Goal: Information Seeking & Learning: Understand process/instructions

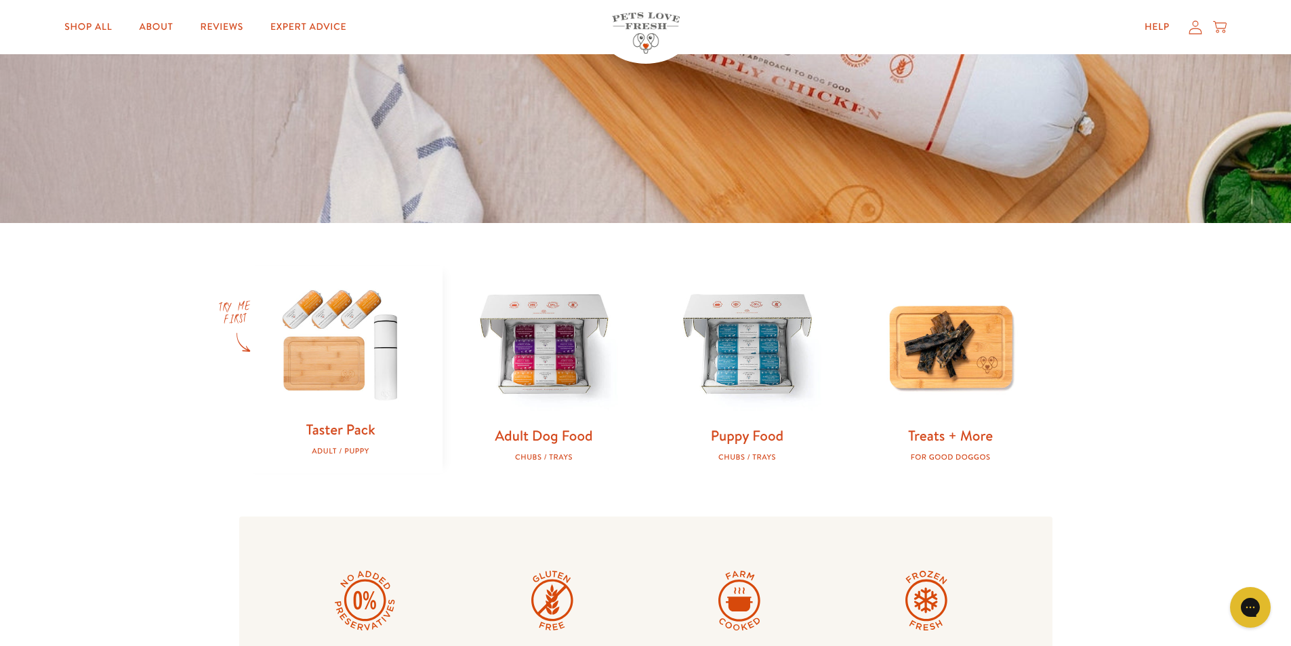
scroll to position [407, 0]
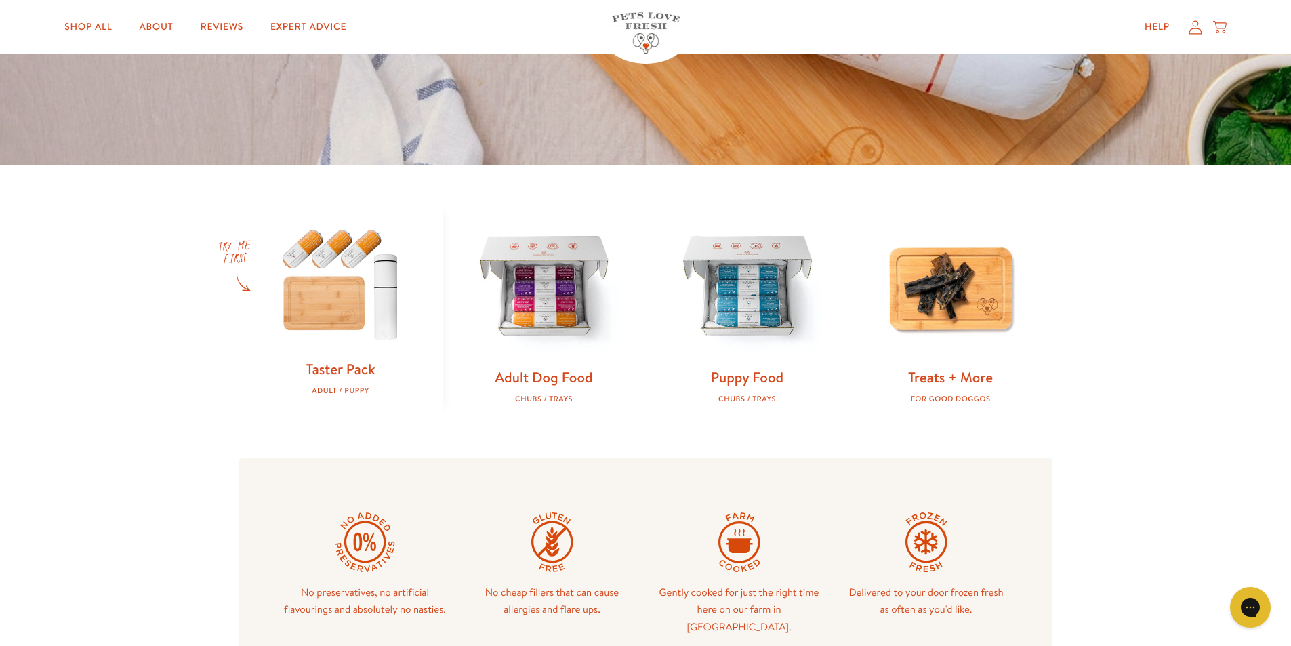
click at [369, 302] on img at bounding box center [341, 283] width 160 height 154
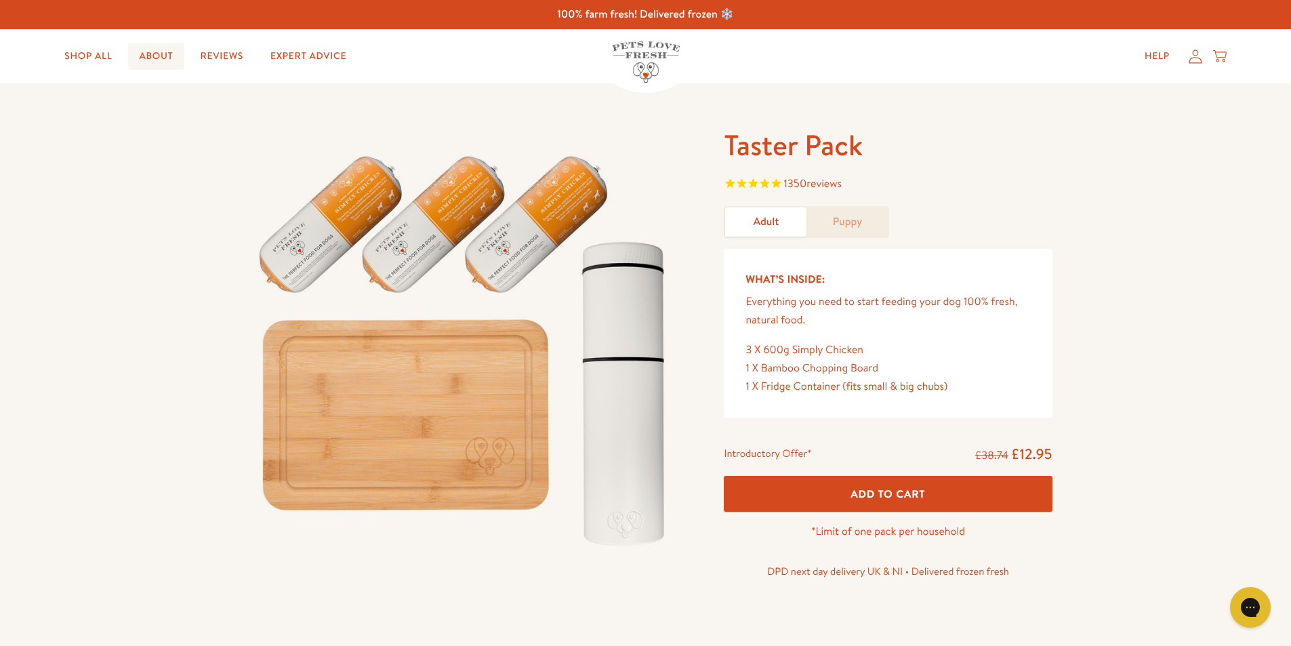
click at [153, 60] on link "About" at bounding box center [156, 56] width 56 height 27
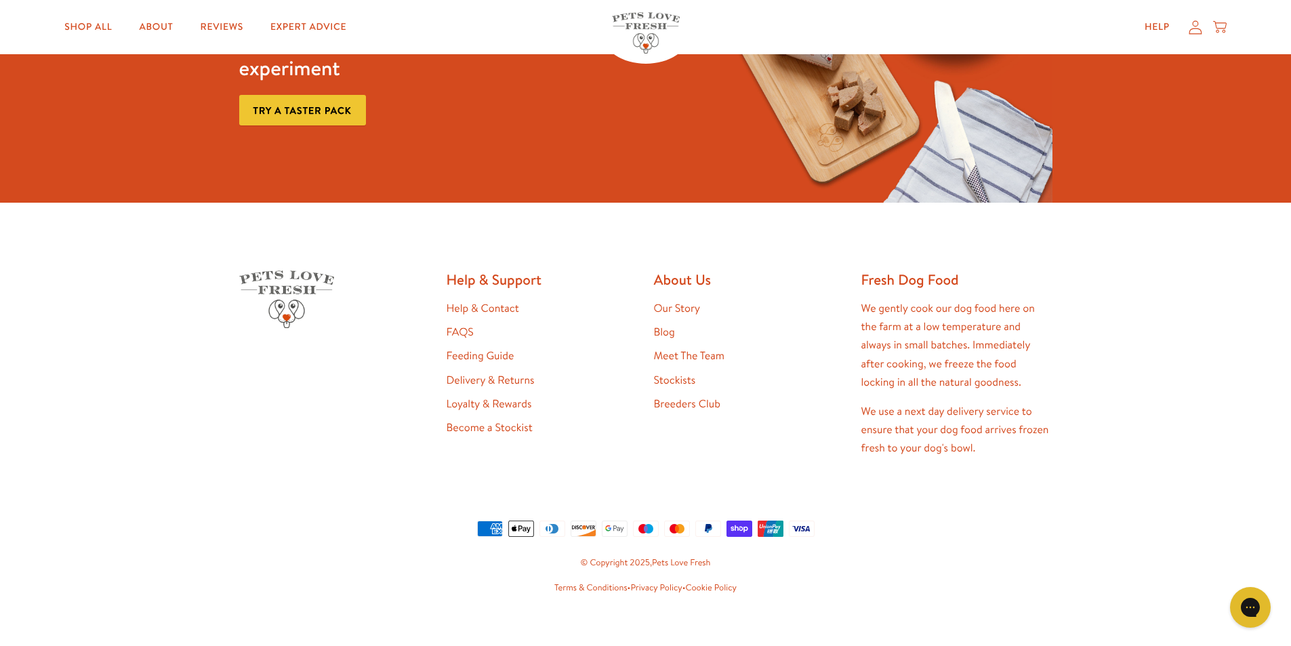
scroll to position [3639, 0]
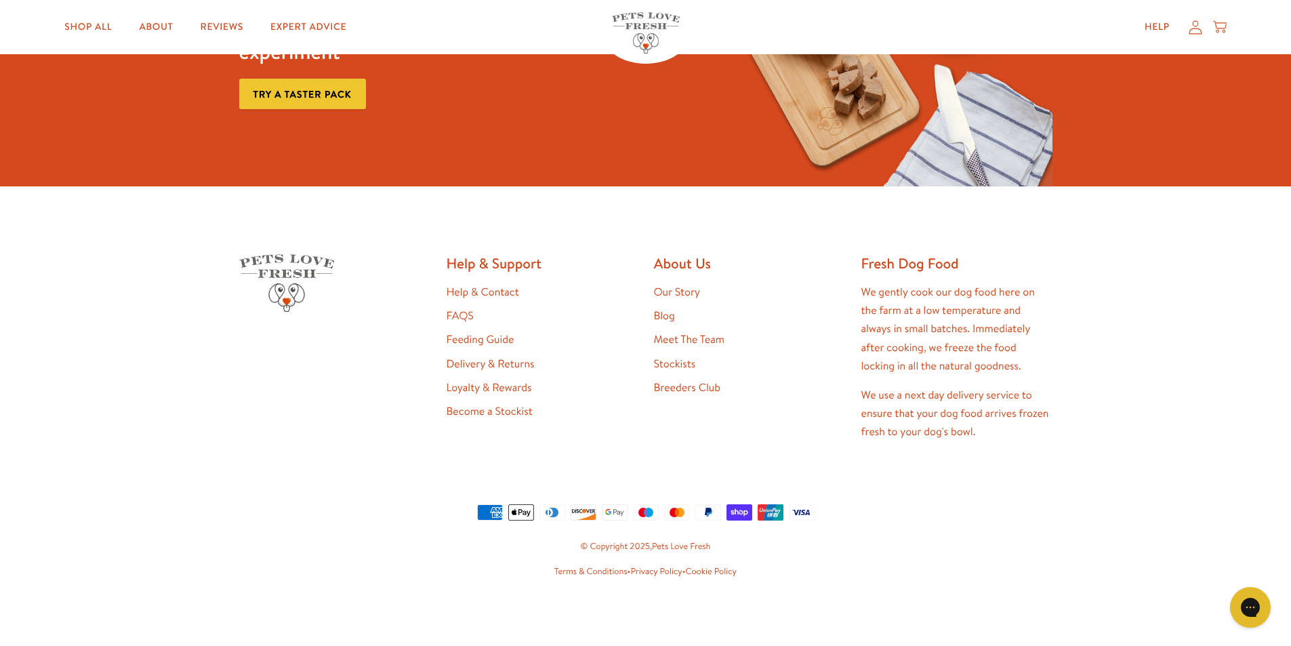
click at [678, 298] on link "Our Story" at bounding box center [677, 292] width 47 height 15
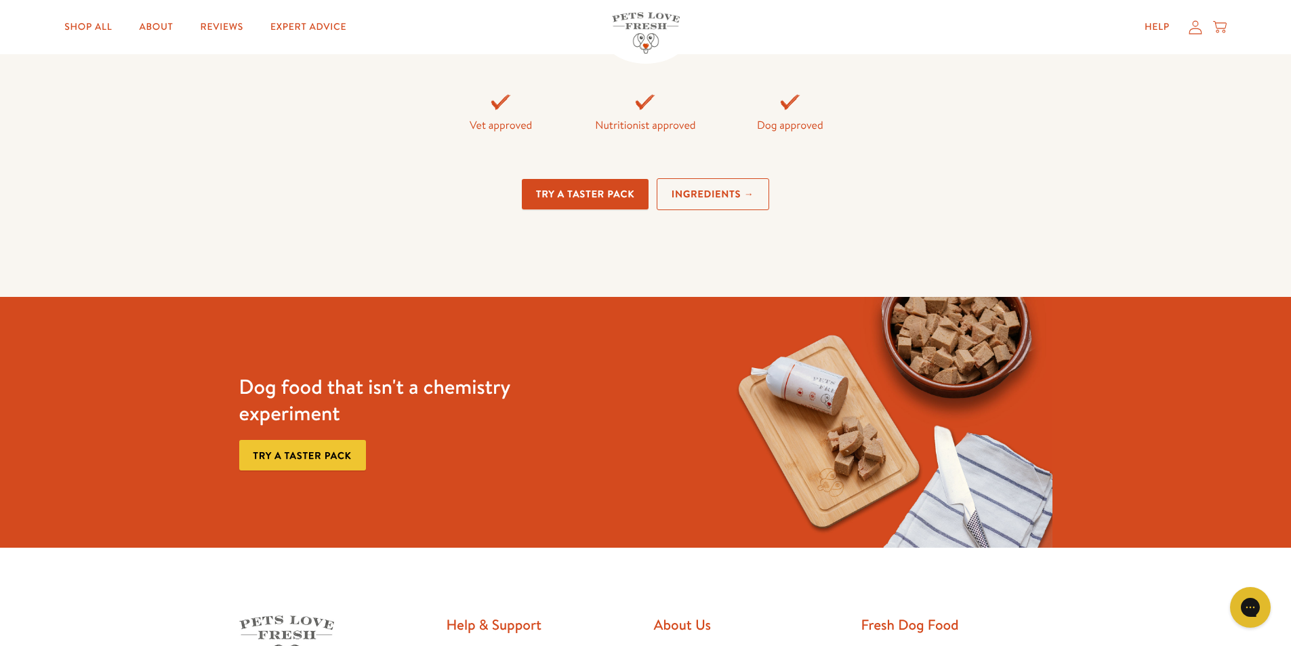
scroll to position [3390, 0]
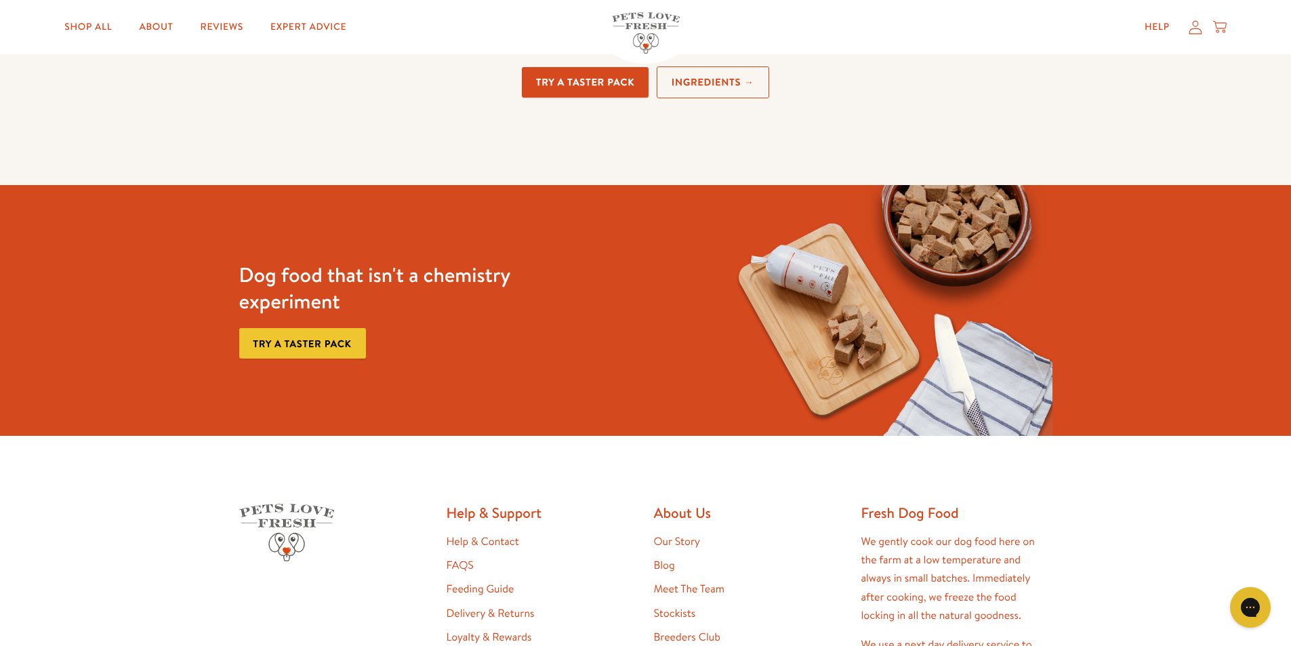
click at [688, 593] on link "Meet The Team" at bounding box center [689, 589] width 71 height 15
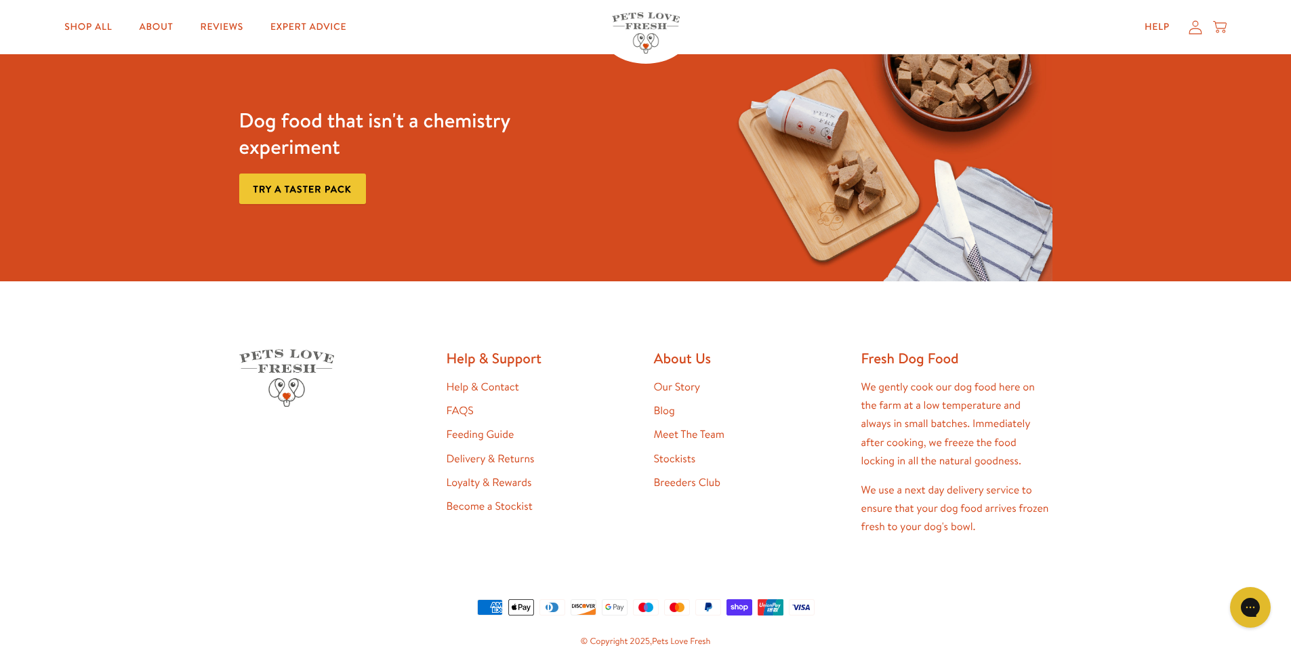
scroll to position [1220, 0]
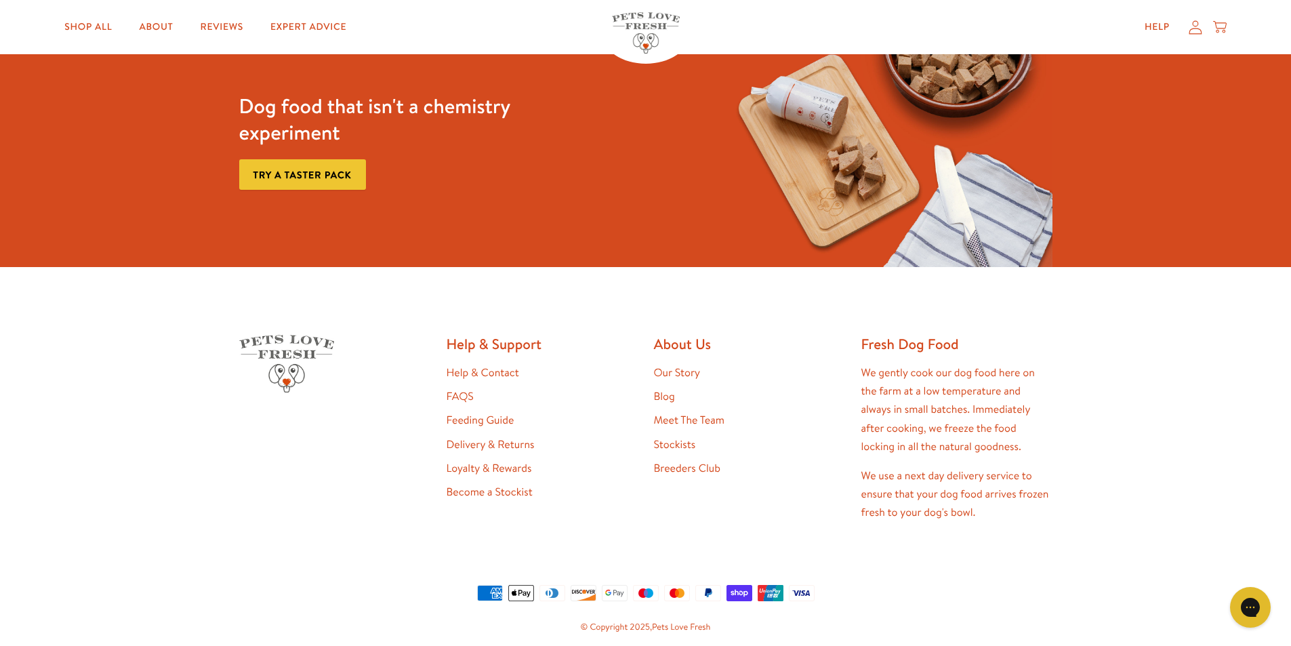
click at [661, 389] on link "Blog" at bounding box center [664, 396] width 21 height 15
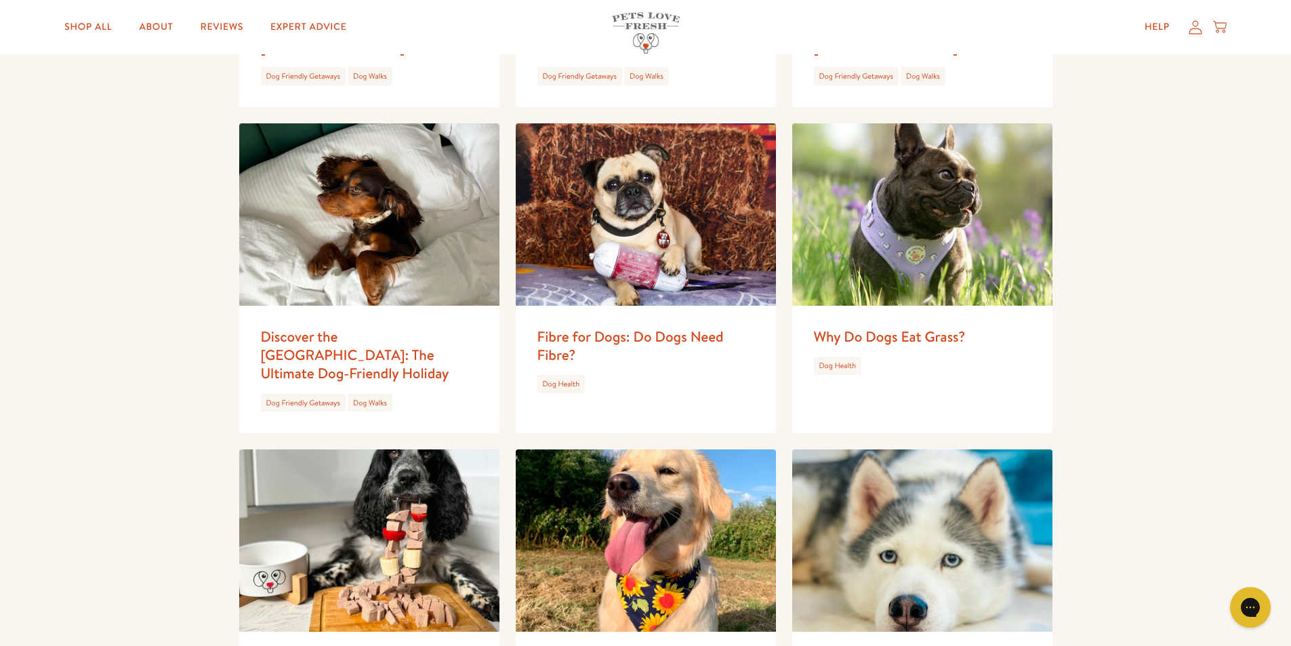
scroll to position [68, 0]
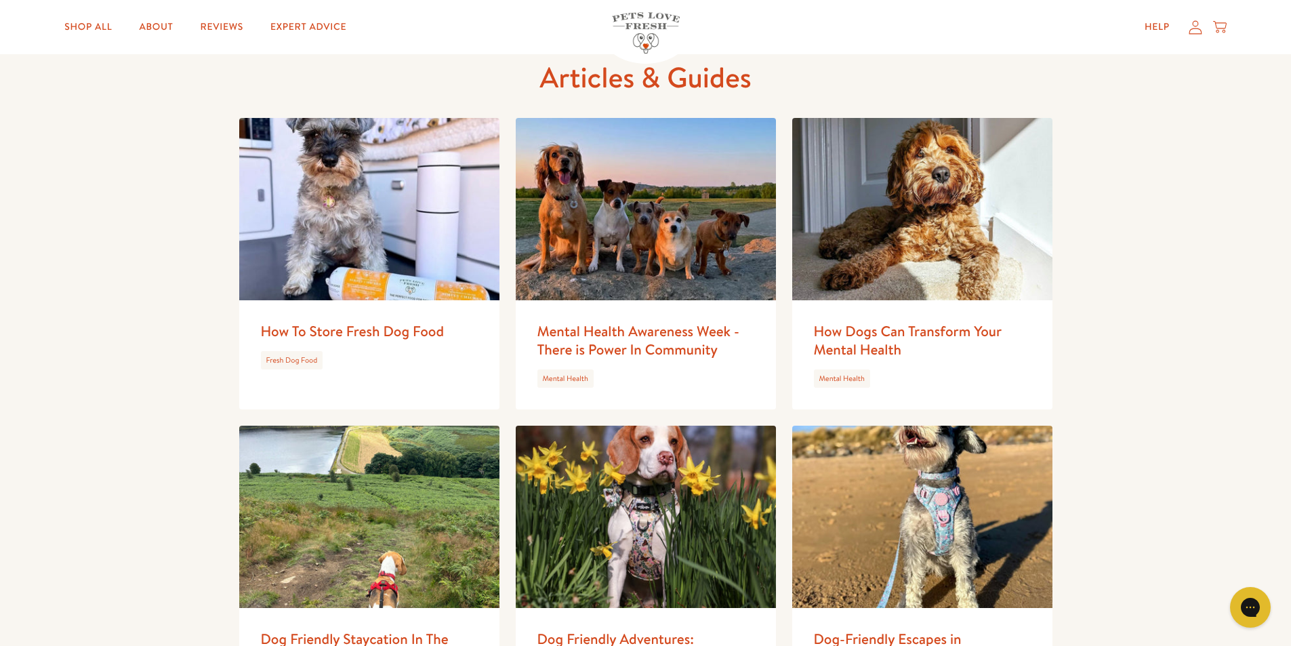
click at [375, 299] on img at bounding box center [369, 209] width 260 height 182
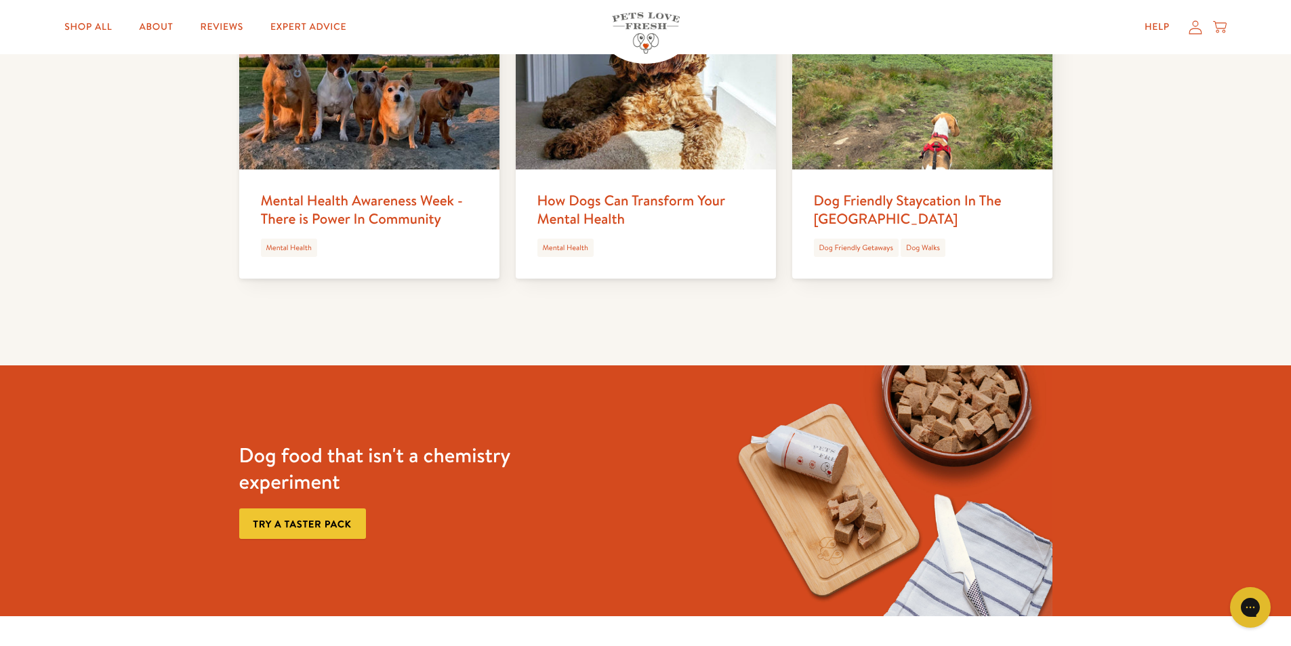
scroll to position [2364, 0]
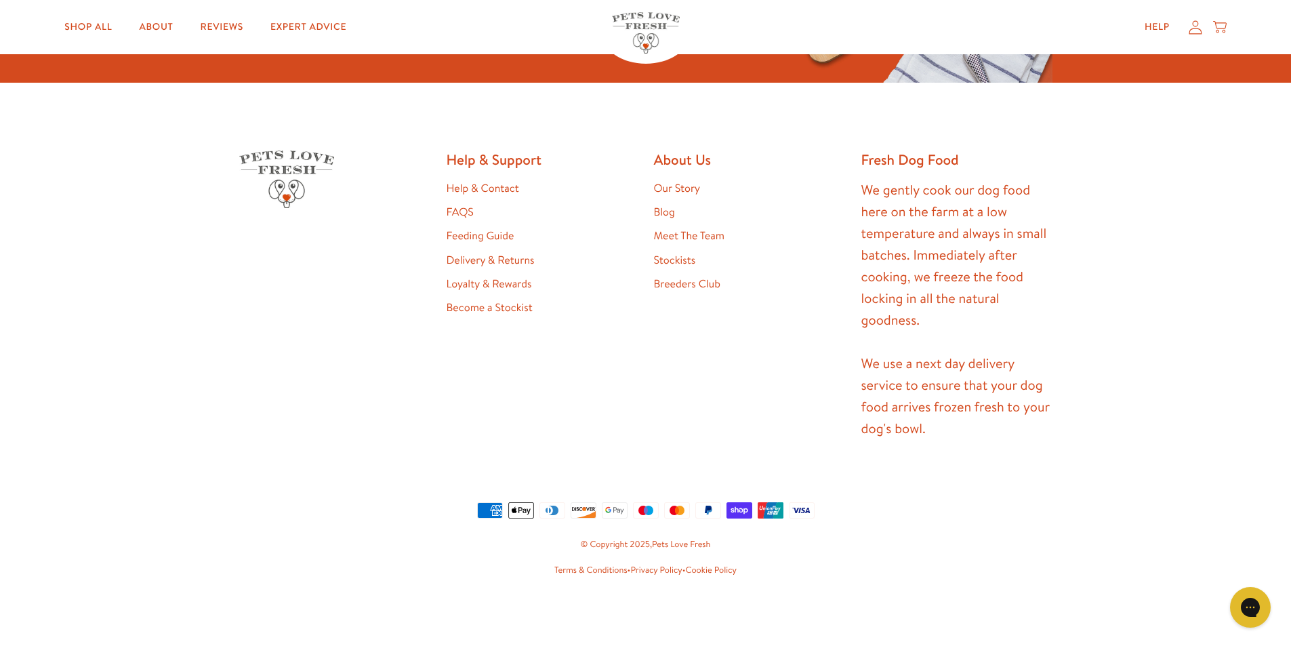
click at [666, 264] on link "Stockists" at bounding box center [675, 260] width 42 height 15
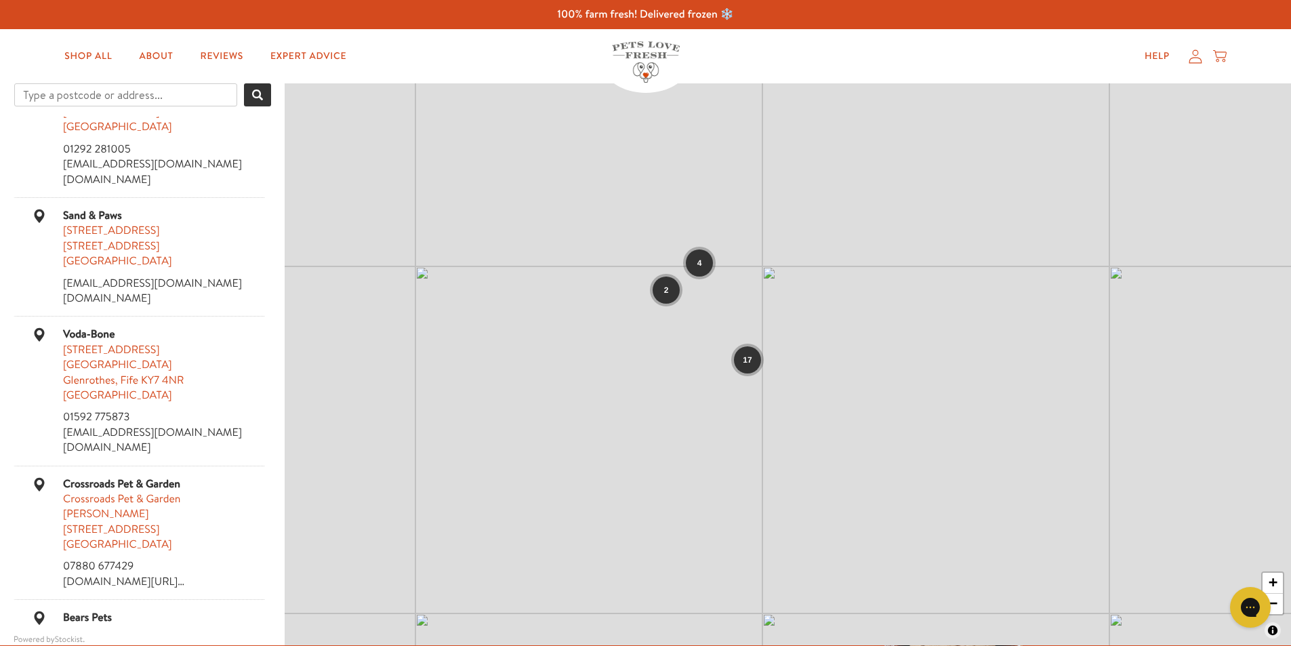
scroll to position [2633, 0]
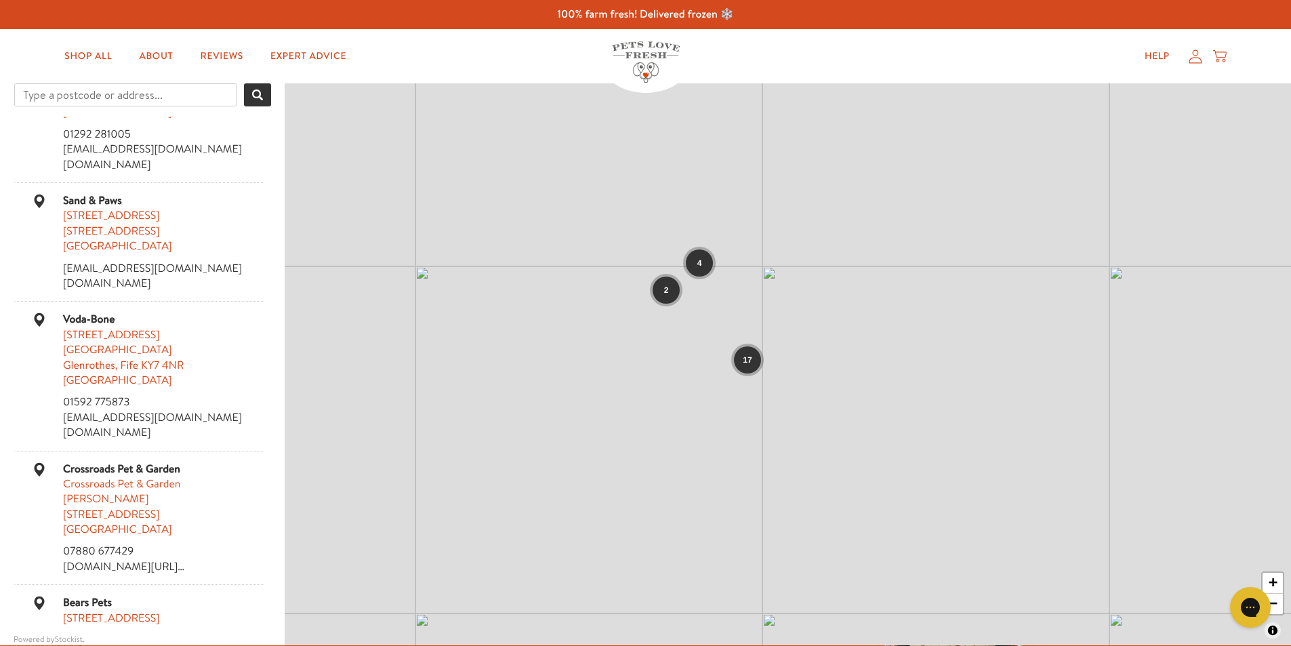
click at [593, 454] on div "2 4 17 + −" at bounding box center [788, 364] width 1007 height 562
click at [593, 453] on div "2 4 17 + −" at bounding box center [788, 364] width 1007 height 562
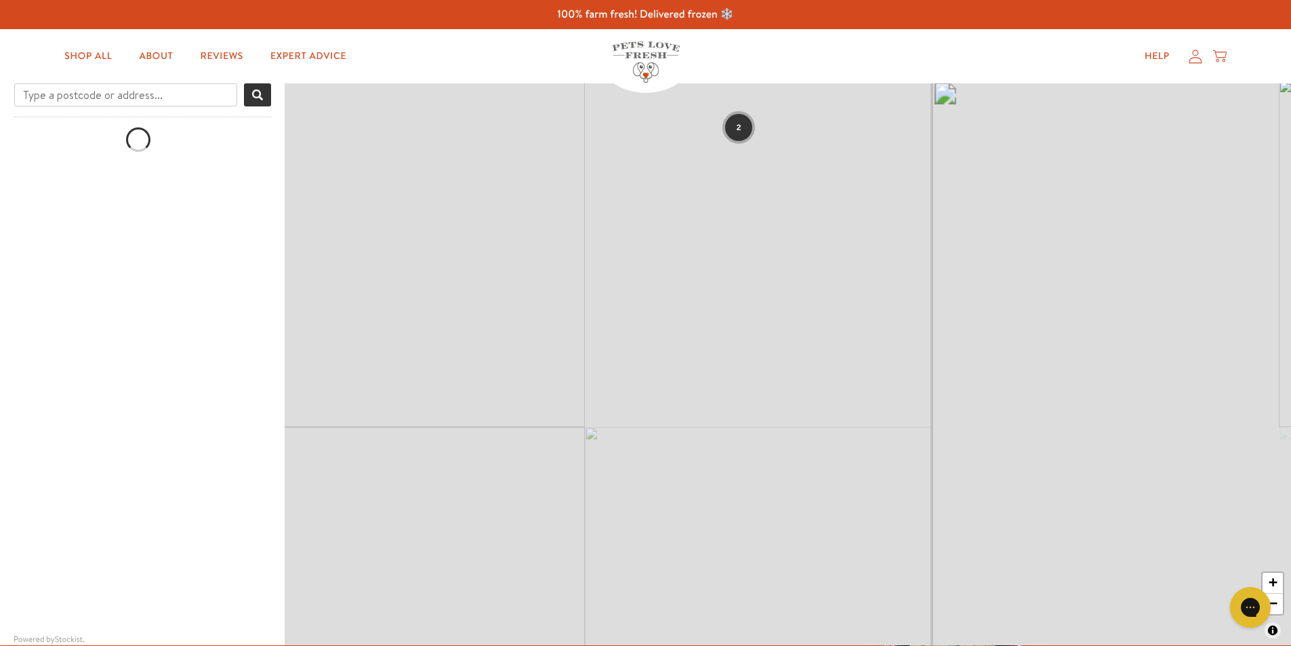
click at [738, 403] on div "2 4 17 2 2 5 1 3 5 3 + −" at bounding box center [788, 364] width 1007 height 562
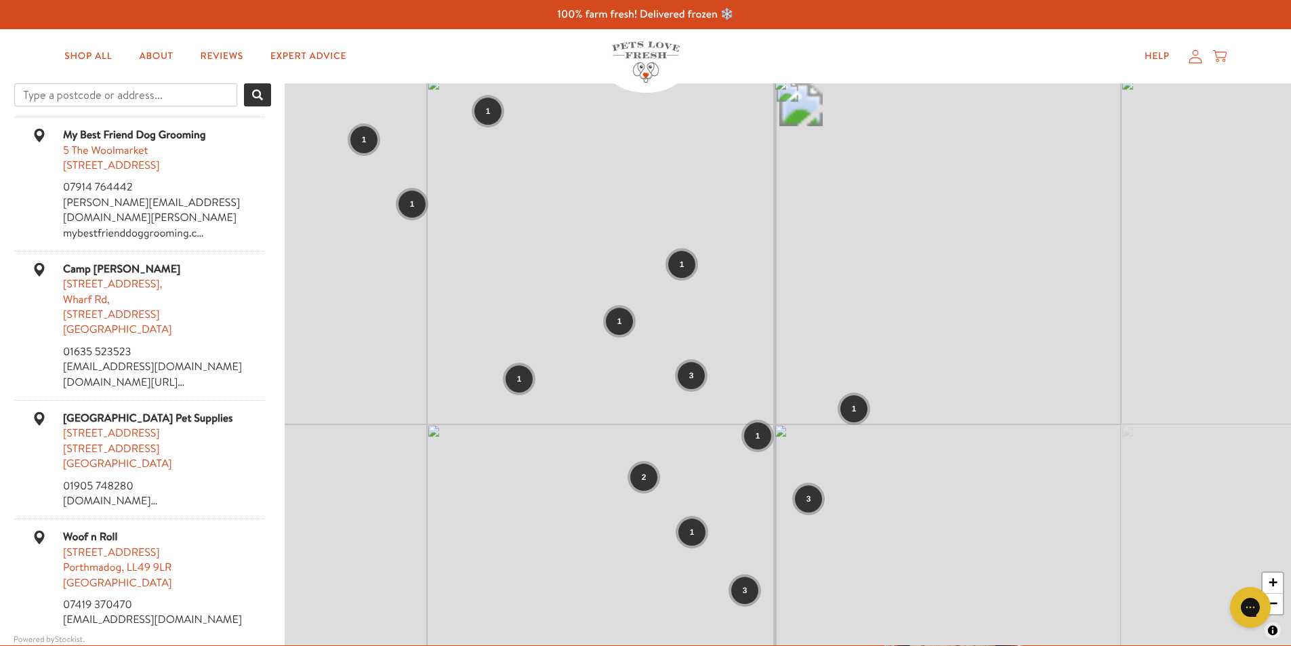
drag, startPoint x: 891, startPoint y: 290, endPoint x: 532, endPoint y: 620, distance: 487.0
click at [532, 620] on div "2 1 3 1 1 1 1 1 1 3 1 1 2 3 1 + −" at bounding box center [788, 364] width 1007 height 562
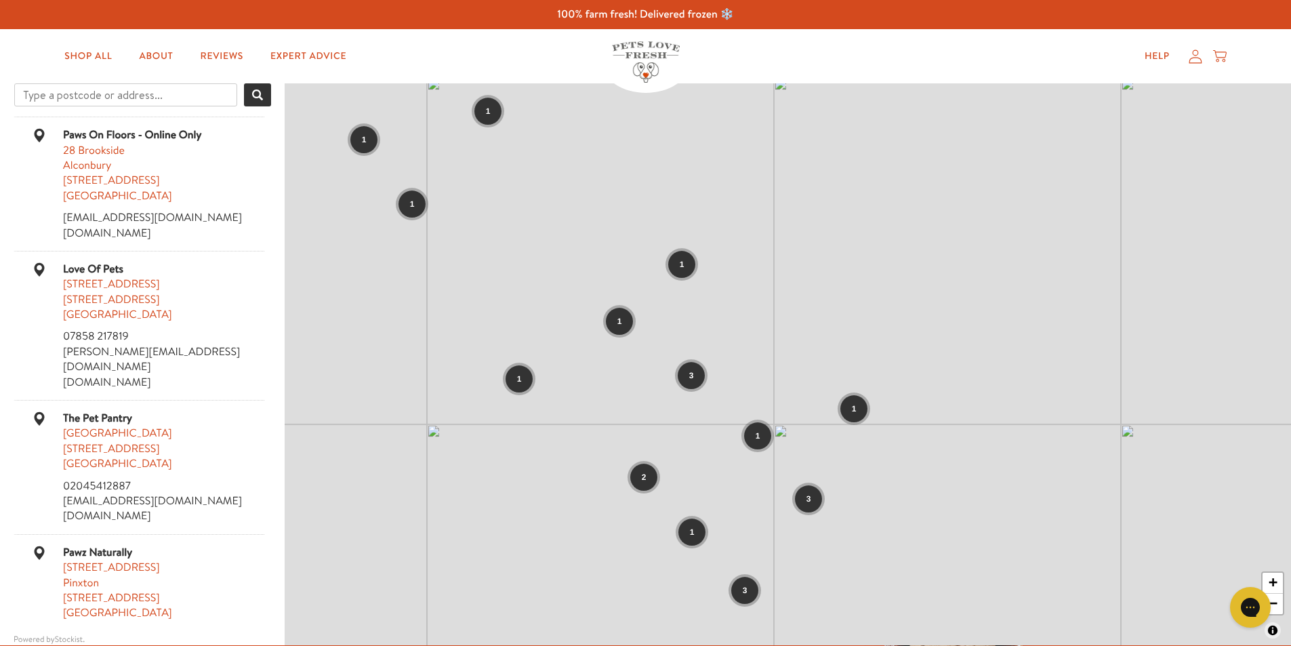
click at [733, 365] on div "2 1 3 1 1 1 1 1 1 3 1 1 2 3 1 + −" at bounding box center [788, 364] width 1007 height 562
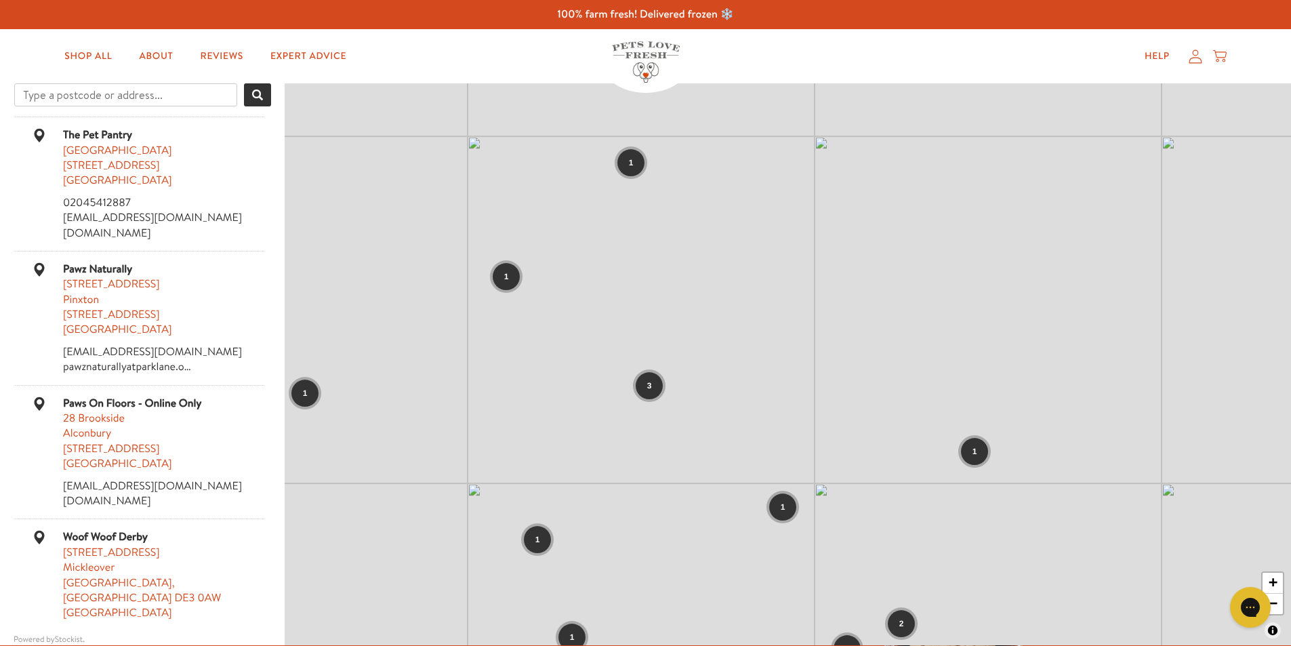
click at [729, 429] on div "1 3 1 1 1 1 1 1 3 1 1 1 1 1 1 2 + −" at bounding box center [788, 364] width 1007 height 562
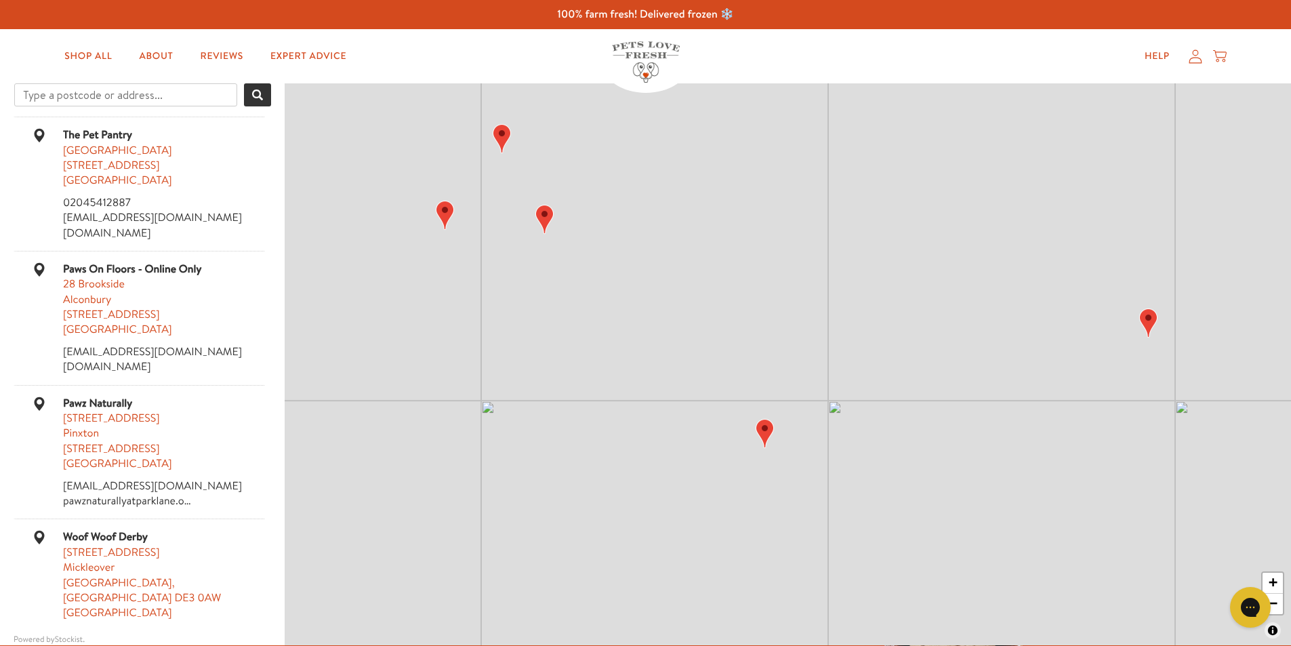
drag, startPoint x: 933, startPoint y: 511, endPoint x: 851, endPoint y: 382, distance: 153.3
click at [851, 382] on div "+ −" at bounding box center [788, 364] width 1007 height 562
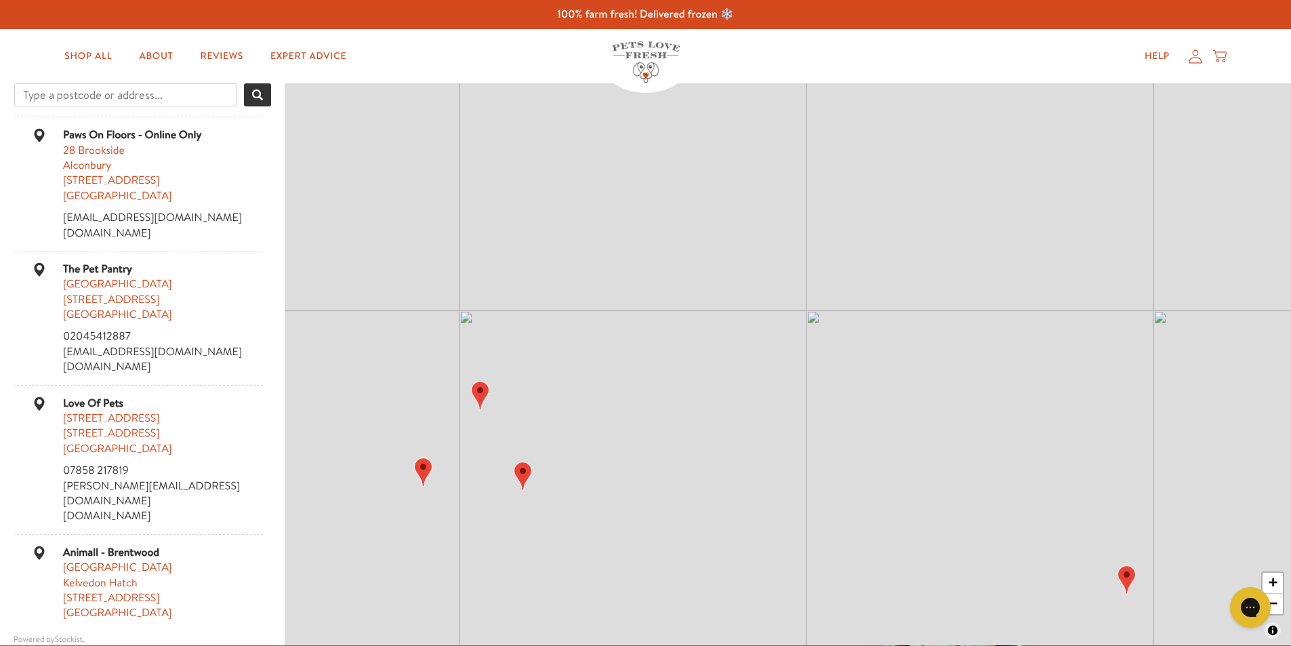
drag, startPoint x: 851, startPoint y: 382, endPoint x: 839, endPoint y: 647, distance: 265.3
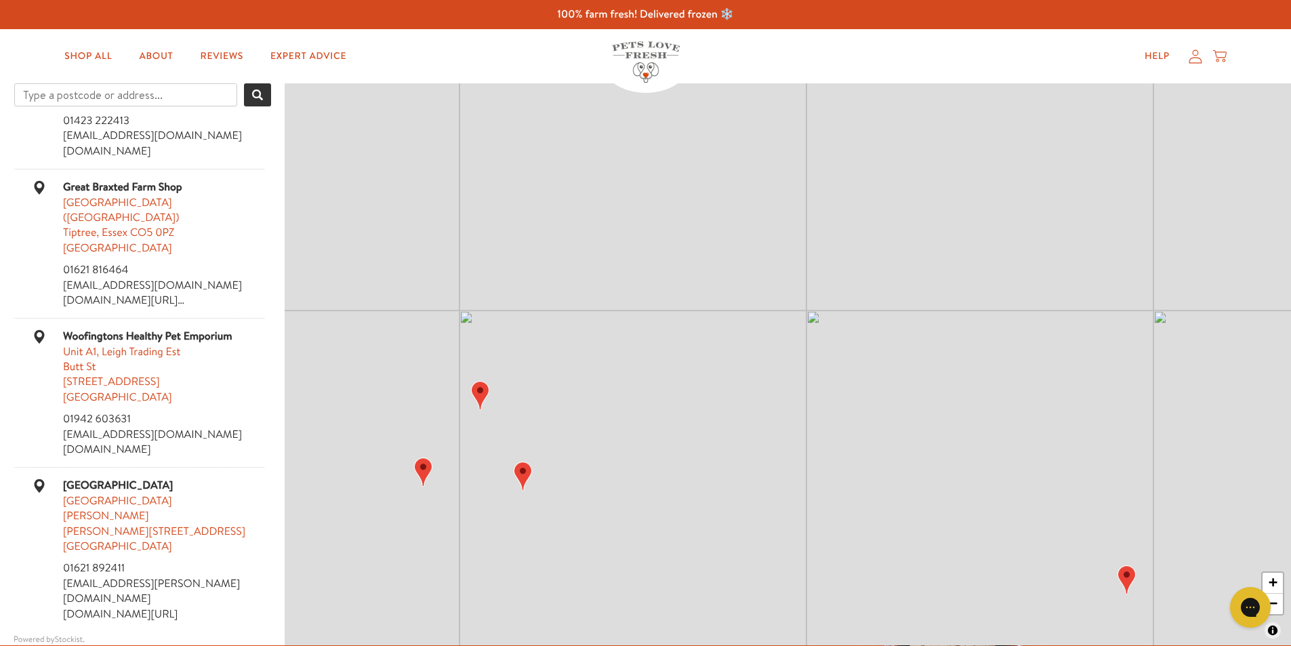
scroll to position [891, 0]
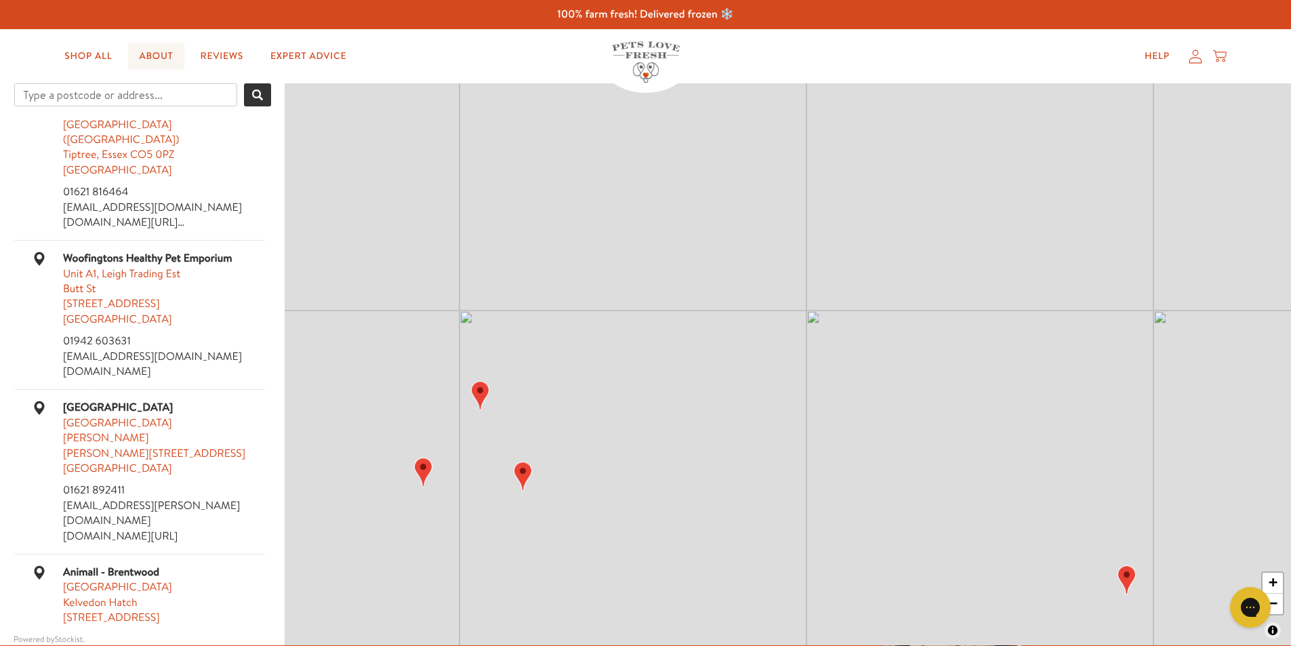
click at [162, 54] on link "About" at bounding box center [156, 56] width 56 height 27
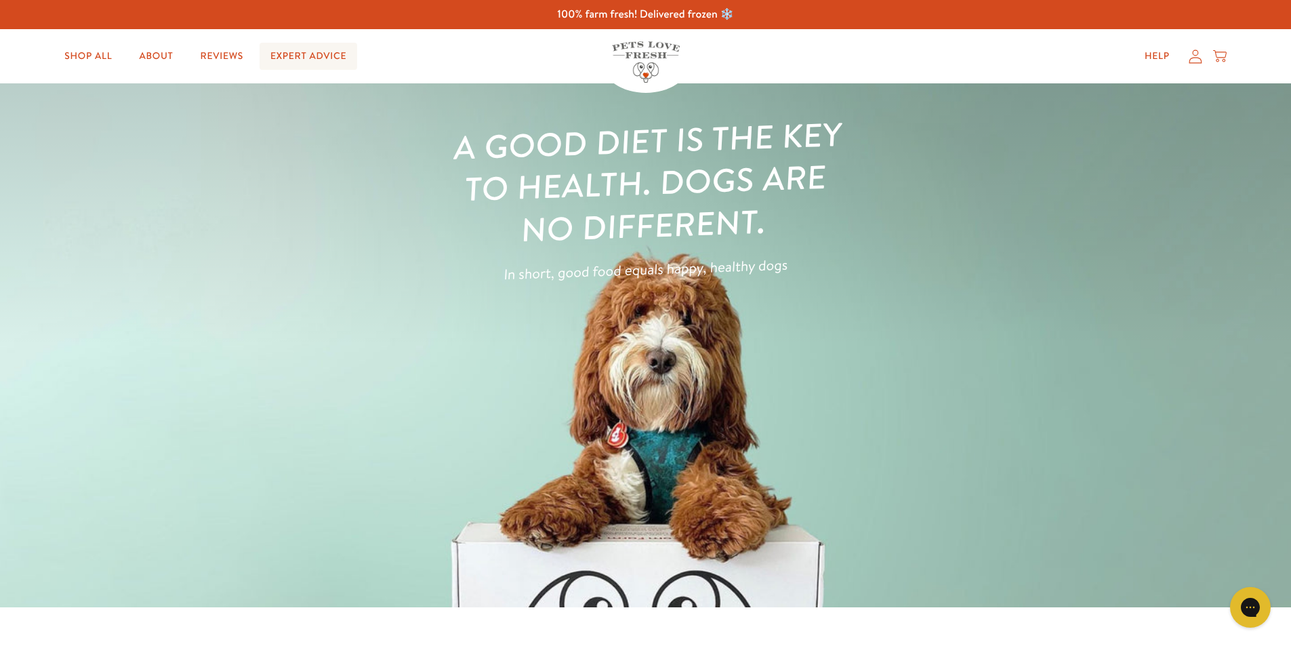
click at [271, 56] on link "Expert Advice" at bounding box center [309, 56] width 98 height 27
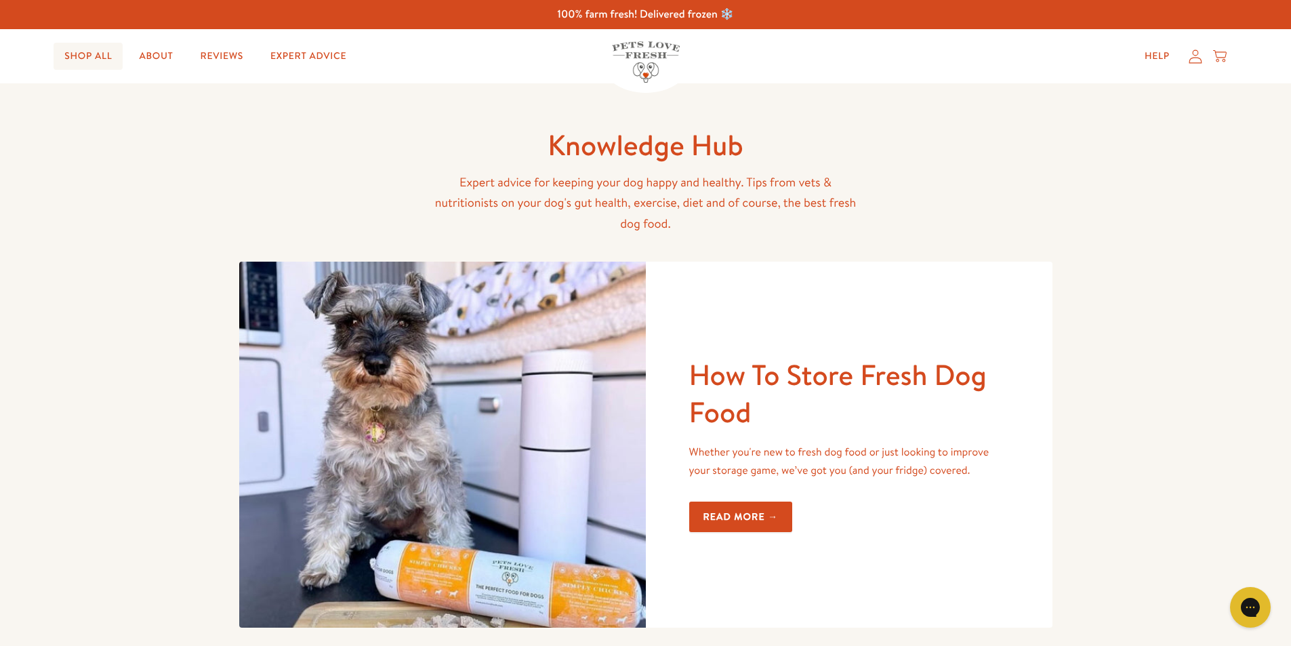
click at [66, 47] on link "Shop All" at bounding box center [88, 56] width 69 height 27
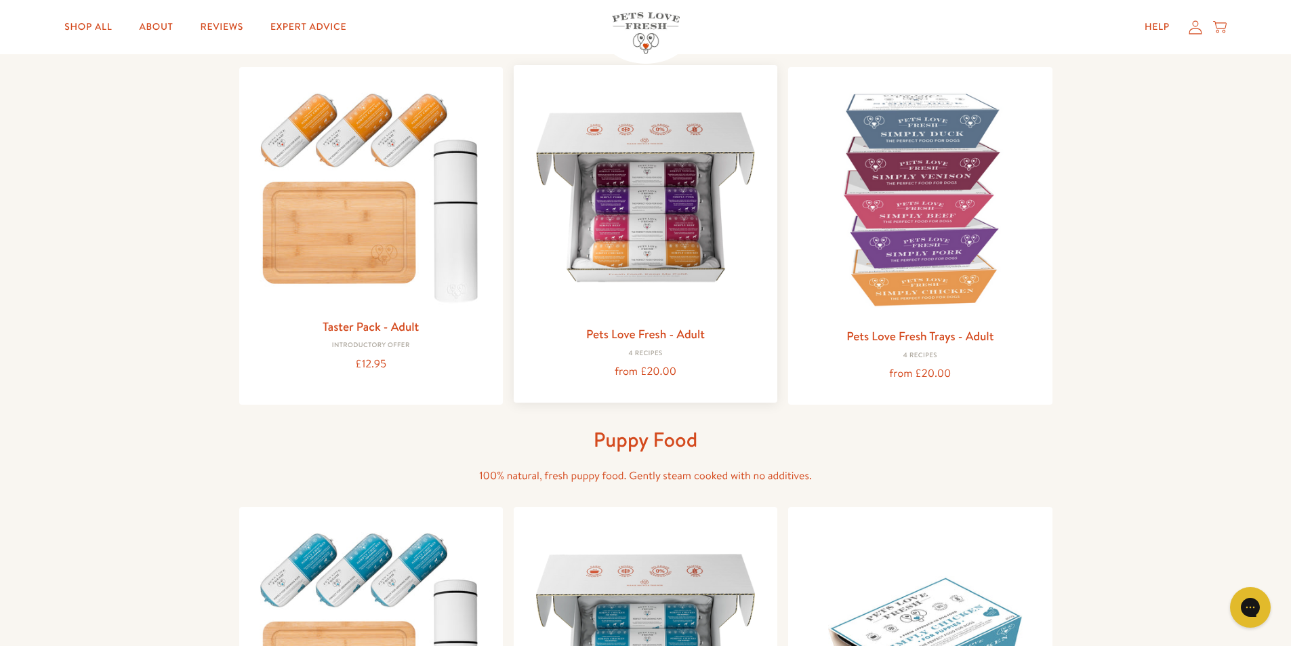
scroll to position [136, 0]
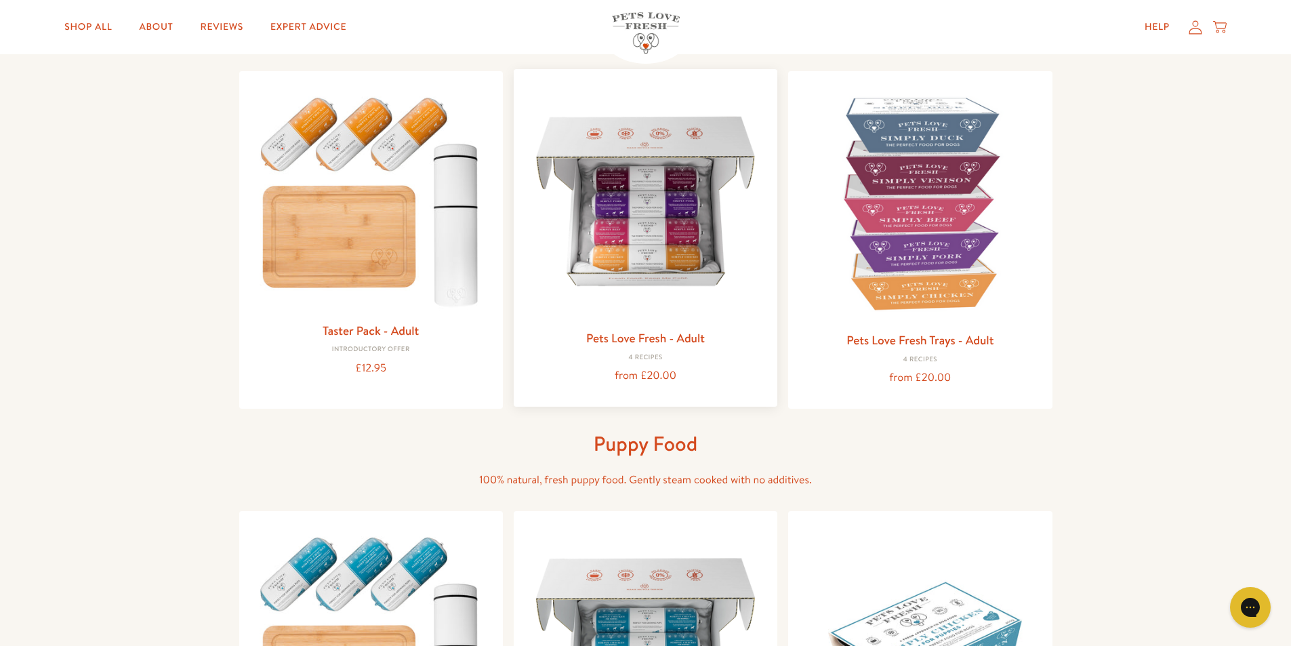
click at [686, 252] on img at bounding box center [646, 201] width 242 height 242
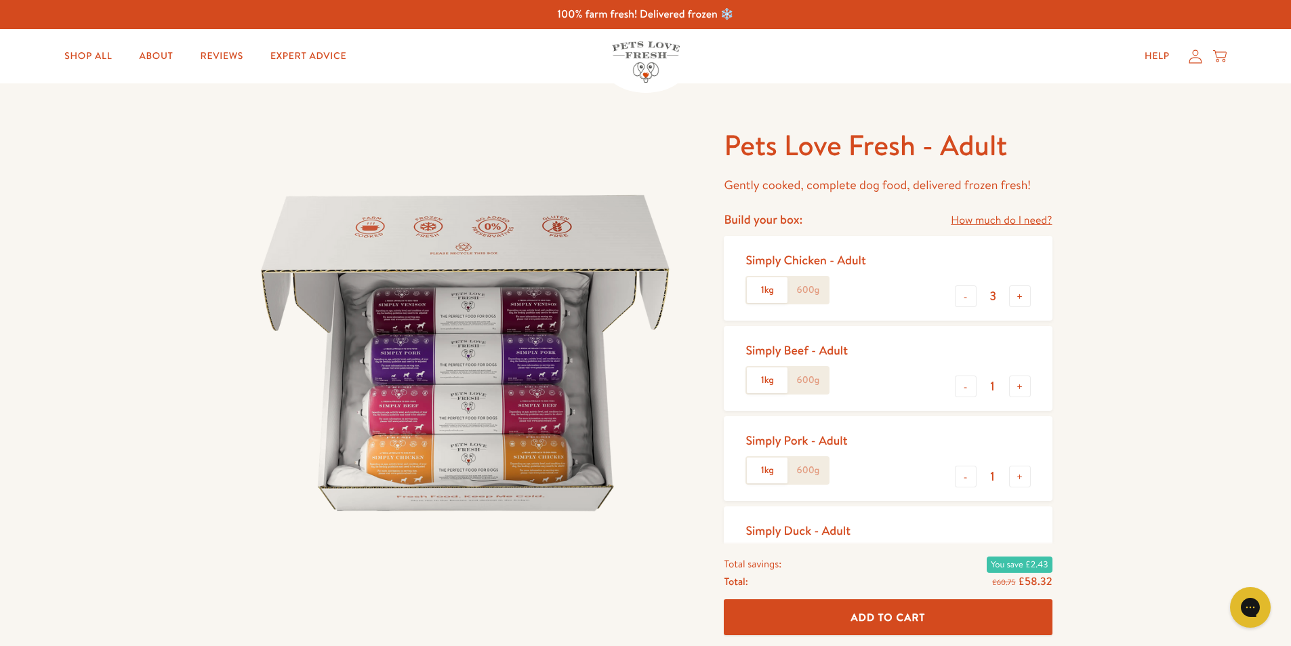
click at [528, 426] on img at bounding box center [465, 353] width 453 height 453
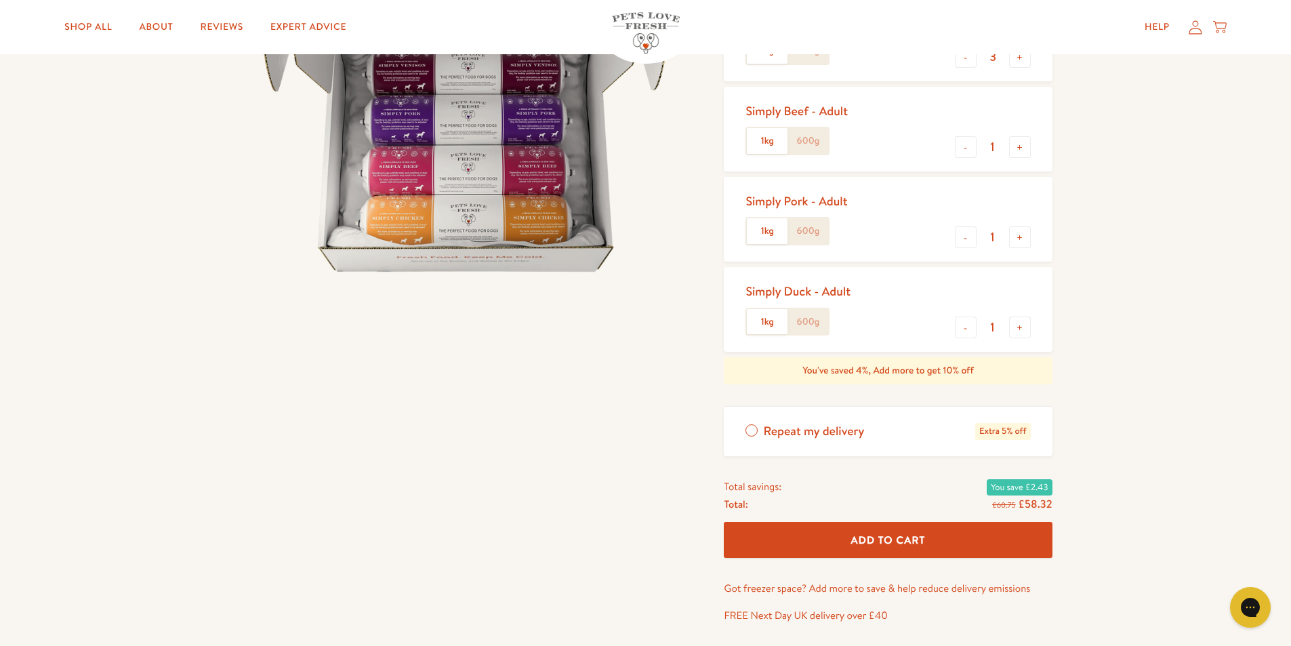
scroll to position [68, 0]
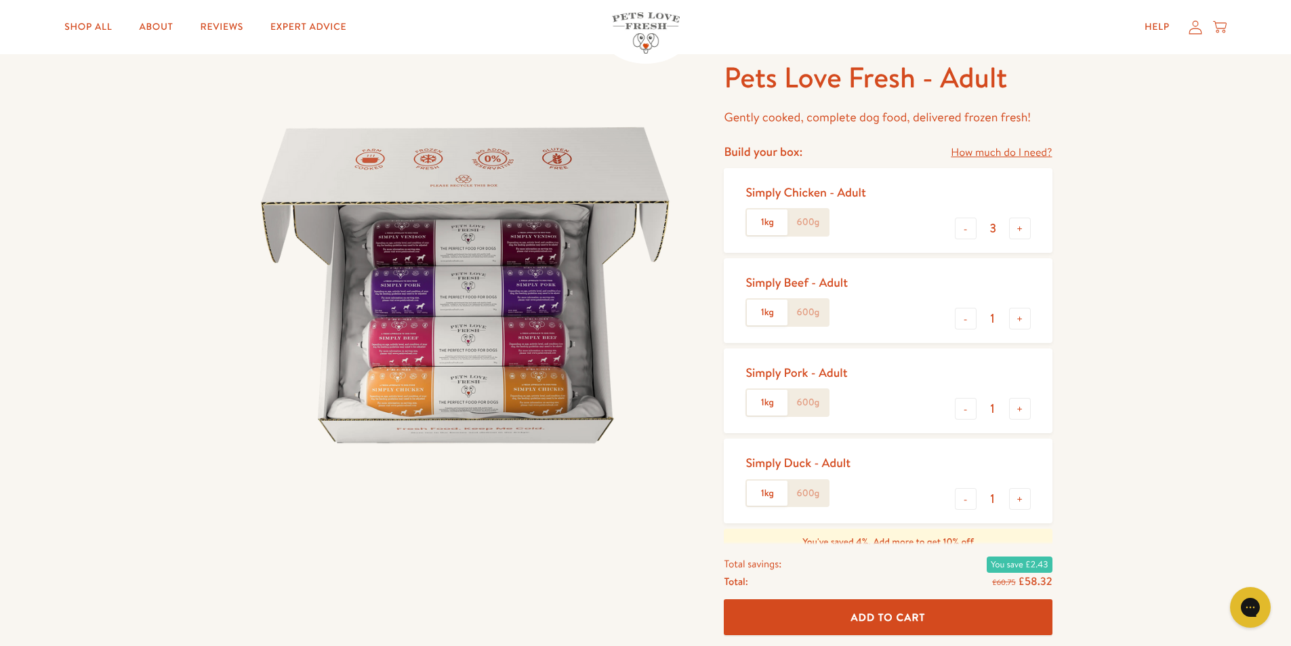
click at [818, 229] on label "600g" at bounding box center [808, 222] width 41 height 26
click at [0, 0] on input "600g" at bounding box center [0, 0] width 0 height 0
click at [801, 289] on div "Simply Beef - Adult" at bounding box center [797, 283] width 102 height 16
click at [801, 312] on label "600g" at bounding box center [808, 313] width 41 height 26
click at [0, 0] on input "600g" at bounding box center [0, 0] width 0 height 0
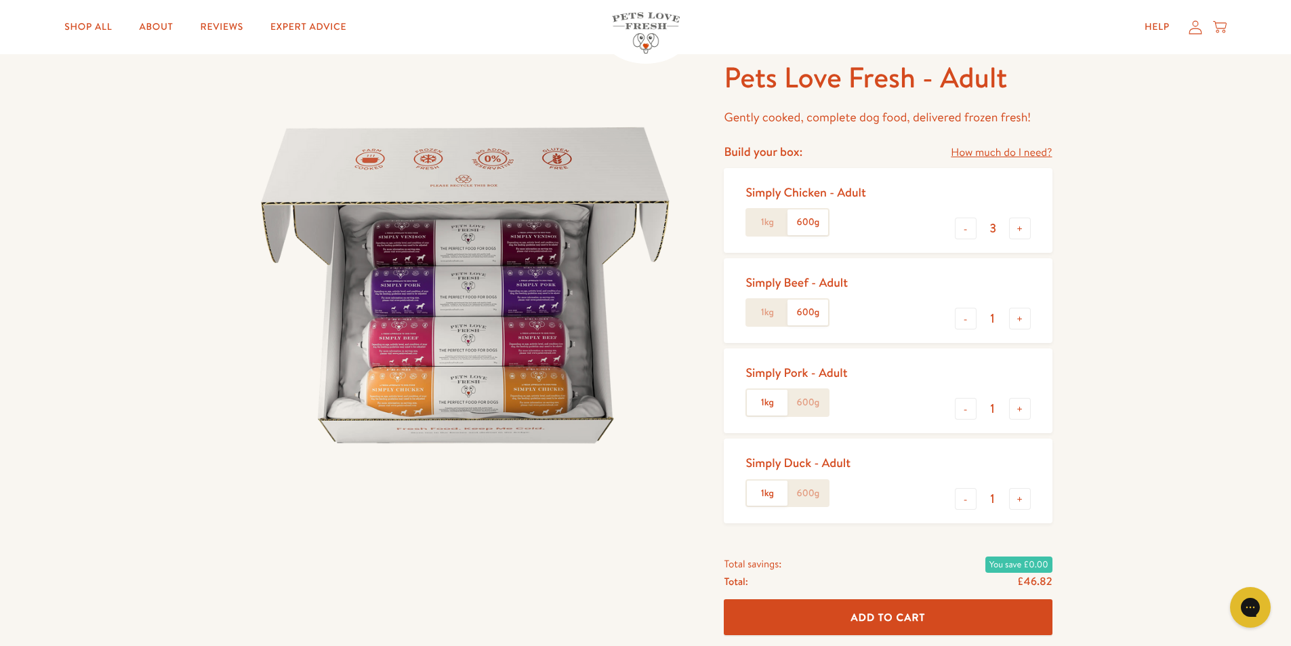
click at [805, 412] on label "600g" at bounding box center [808, 403] width 41 height 26
click at [0, 0] on input "600g" at bounding box center [0, 0] width 0 height 0
click at [797, 500] on label "600g" at bounding box center [808, 494] width 41 height 26
click at [0, 0] on input "600g" at bounding box center [0, 0] width 0 height 0
click at [967, 153] on link "How much do I need?" at bounding box center [1001, 153] width 101 height 18
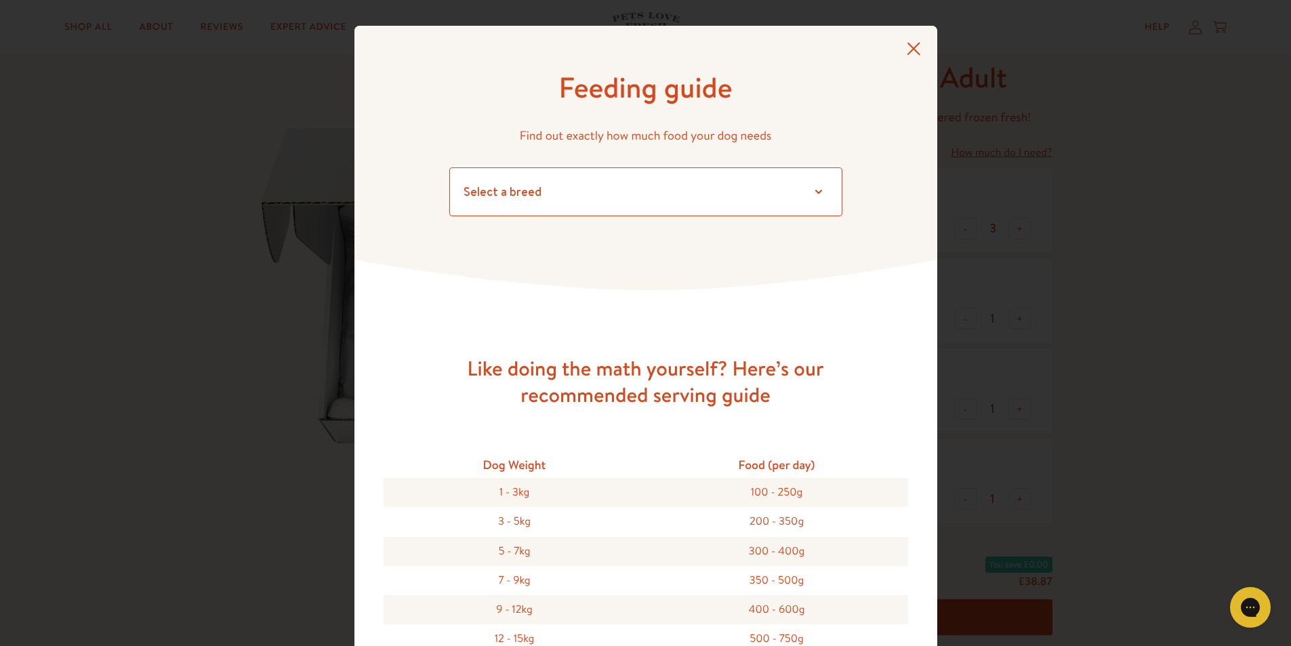
click at [759, 203] on select "Select a breed Affenpinscher Afghan hound Airedale terrier Akita Alaskan Malamu…" at bounding box center [645, 191] width 393 height 49
select select "7"
click at [449, 167] on select "Select a breed Affenpinscher Afghan hound Airedale terrier Akita Alaskan Malamu…" at bounding box center [645, 191] width 393 height 49
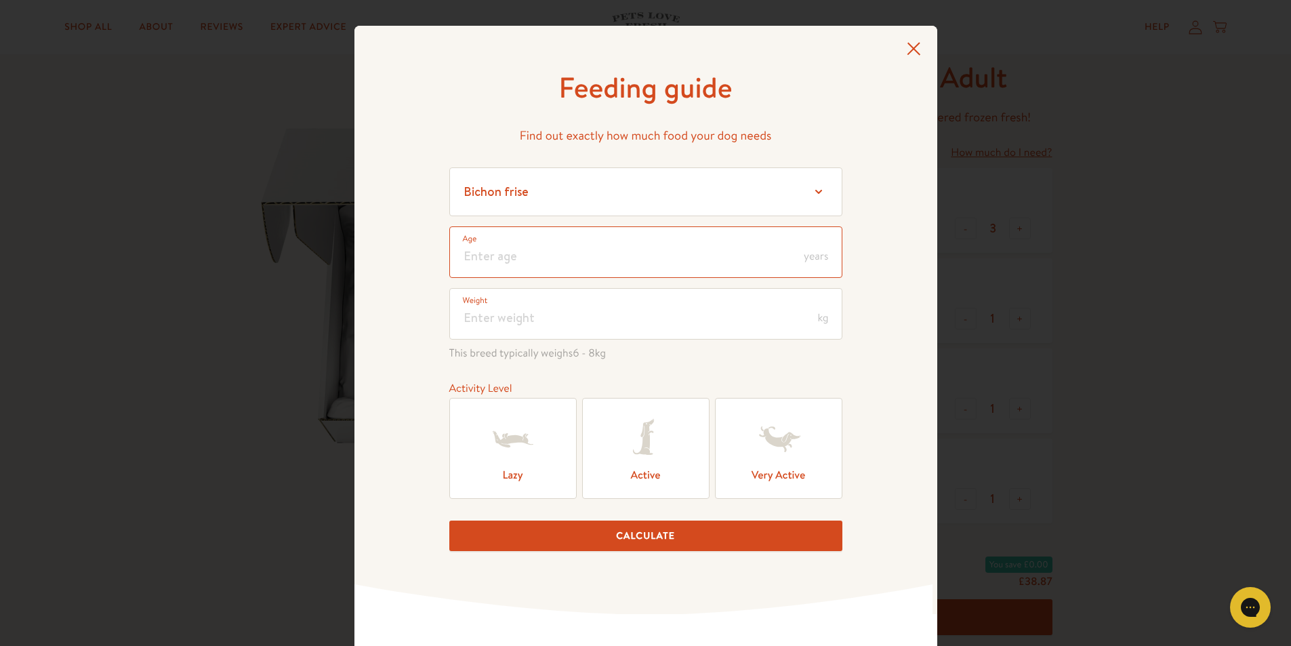
click at [678, 272] on input "number" at bounding box center [645, 252] width 393 height 52
type input "16"
click at [677, 315] on input "number" at bounding box center [645, 314] width 393 height 52
type input "7"
type input "8"
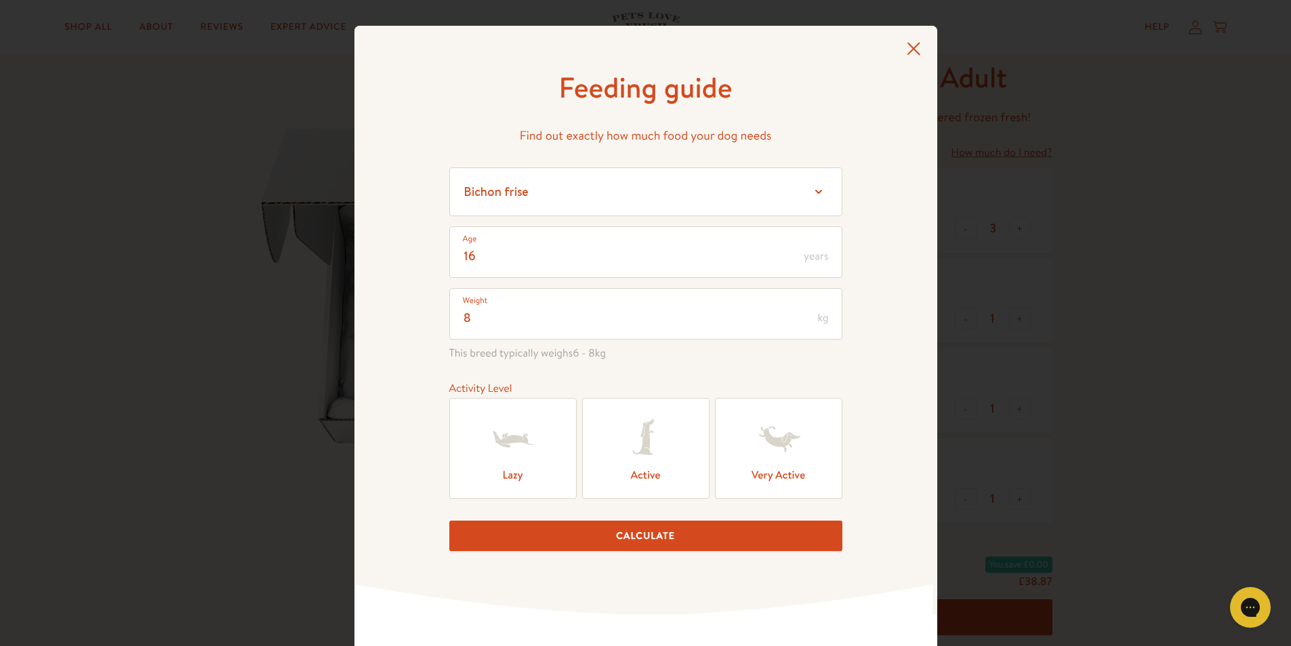
click at [553, 460] on label "Lazy" at bounding box center [512, 448] width 127 height 101
click at [0, 0] on input "Lazy" at bounding box center [0, 0] width 0 height 0
click at [631, 540] on button "Calculate" at bounding box center [645, 536] width 393 height 31
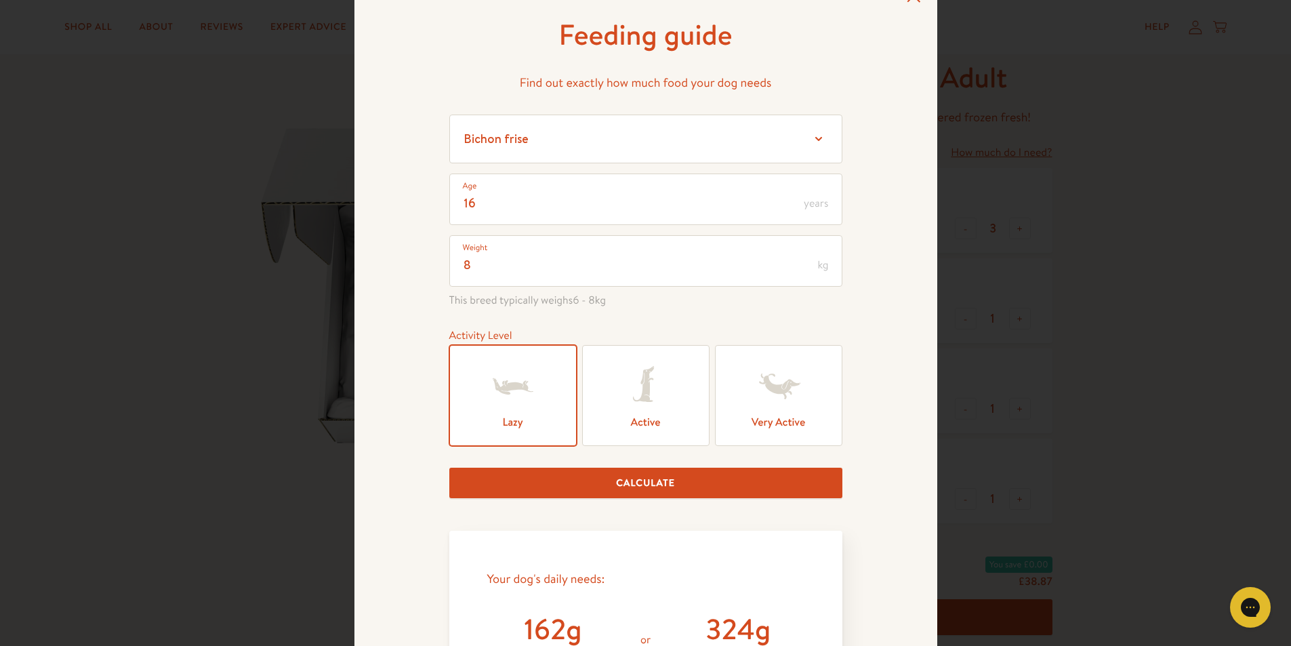
scroll to position [0, 0]
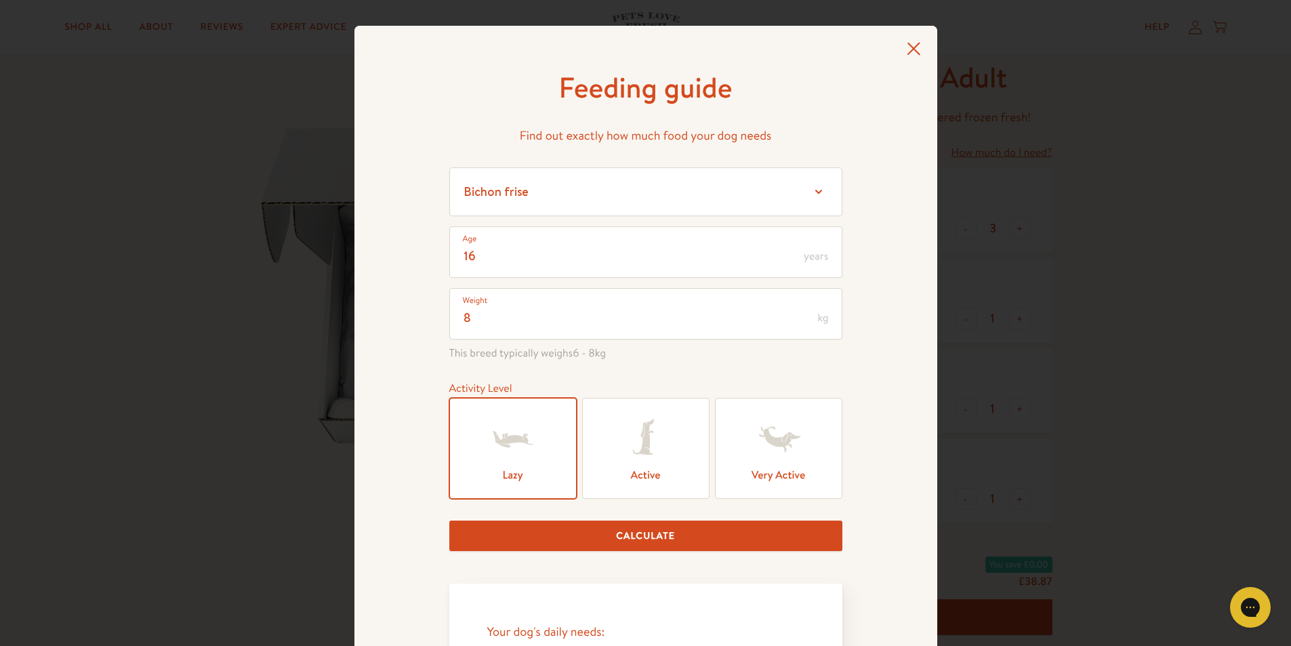
click at [907, 44] on icon at bounding box center [914, 49] width 14 height 14
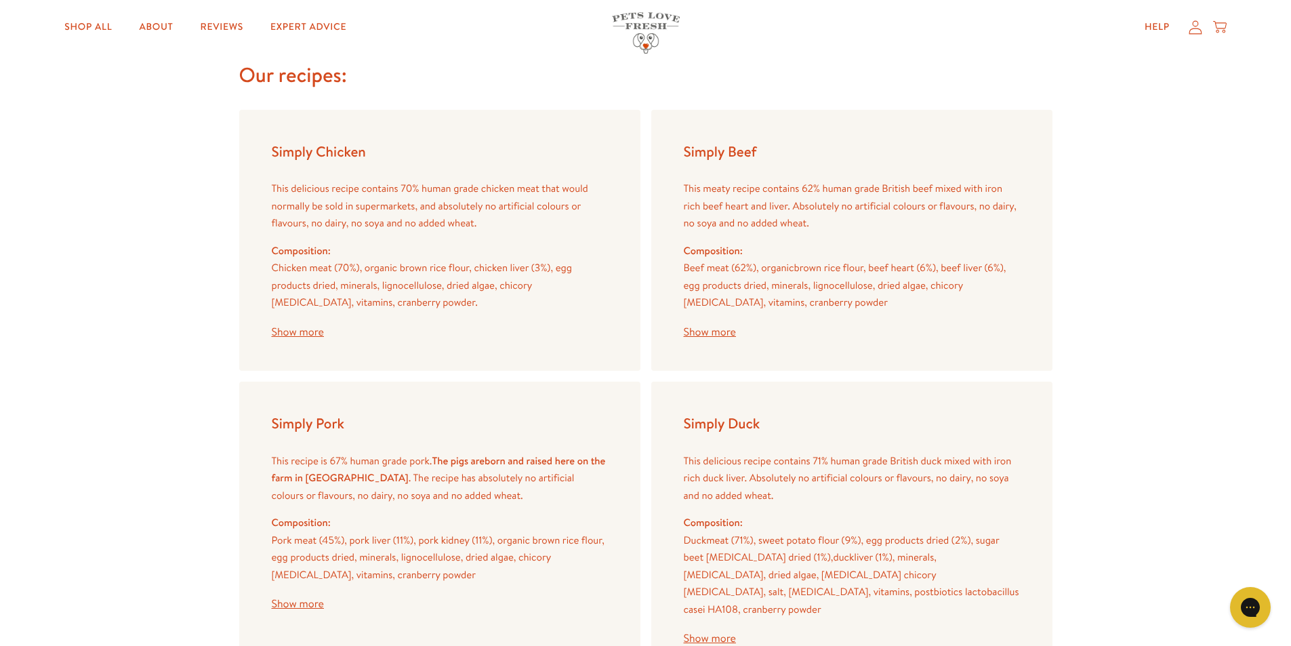
scroll to position [1288, 0]
